Goal: Navigation & Orientation: Find specific page/section

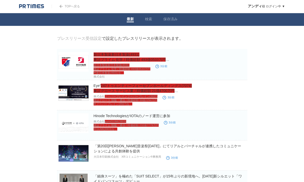
drag, startPoint x: 173, startPoint y: 34, endPoint x: 176, endPoint y: 33, distance: 2.9
